Goal: Task Accomplishment & Management: Use online tool/utility

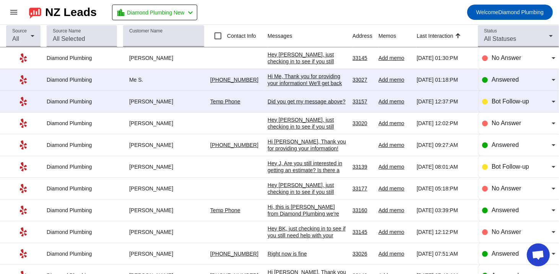
click at [308, 81] on div "Hi Me, Thank you for providing your information! We'll get back to you as soon …" at bounding box center [306, 87] width 79 height 28
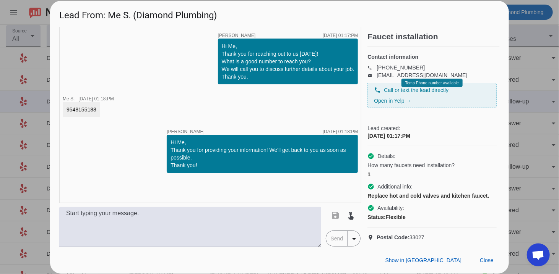
drag, startPoint x: 99, startPoint y: 109, endPoint x: 64, endPoint y: 109, distance: 34.4
click at [64, 109] on div "9548155188" at bounding box center [81, 109] width 37 height 15
copy div "9548155188"
drag, startPoint x: 131, startPoint y: 15, endPoint x: 110, endPoint y: 16, distance: 21.5
click at [110, 16] on h1 "Lead From: Me S. (Diamond Plumbing)" at bounding box center [279, 14] width 459 height 26
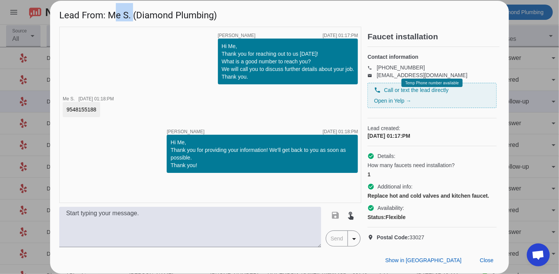
copy h1 "Me S."
click at [382, 255] on div "Show in Yelp Close" at bounding box center [279, 261] width 459 height 26
click at [481, 257] on span at bounding box center [486, 261] width 26 height 14
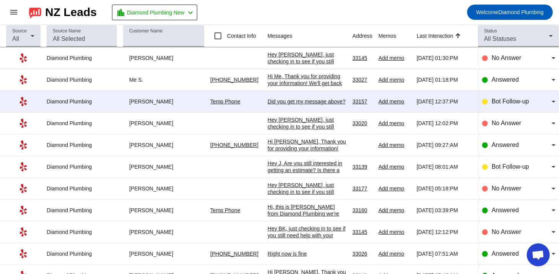
click at [295, 103] on div "Did you get my message above?​" at bounding box center [306, 101] width 79 height 7
